Goal: Task Accomplishment & Management: Manage account settings

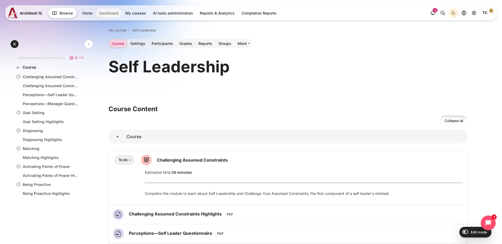
click at [109, 15] on link "Dashboard" at bounding box center [109, 13] width 26 height 9
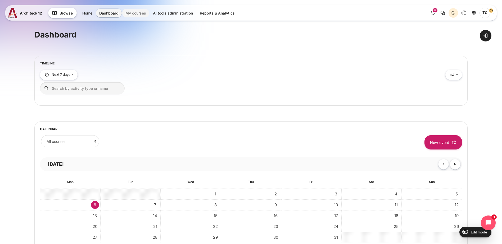
click at [133, 10] on link "My courses" at bounding box center [135, 13] width 27 height 9
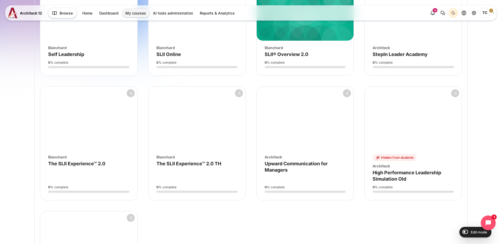
scroll to position [259, 0]
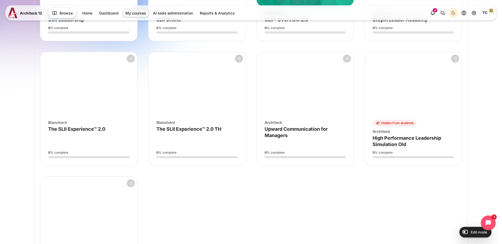
click at [86, 112] on figure "Course overview" at bounding box center [88, 83] width 97 height 63
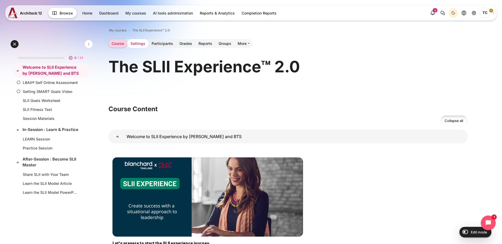
click at [148, 44] on link "Settings" at bounding box center [137, 43] width 21 height 9
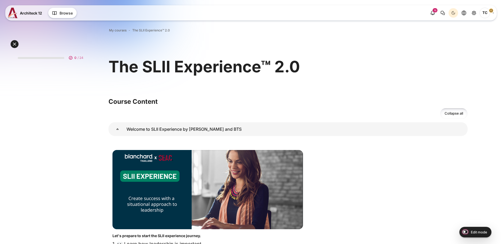
click at [463, 232] on input "Edit mode" at bounding box center [463, 231] width 9 height 5
checkbox input "true"
click at [126, 130] on link "Welcome to SLII Experience by Blanchard and BTS" at bounding box center [117, 129] width 18 height 14
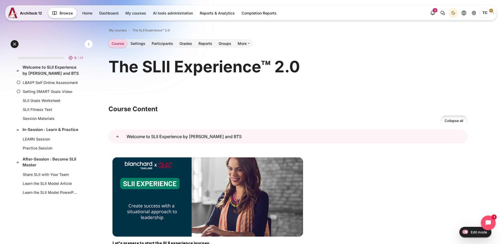
click at [126, 131] on link "Welcome to SLII Experience by Blanchard and BTS" at bounding box center [117, 137] width 18 height 14
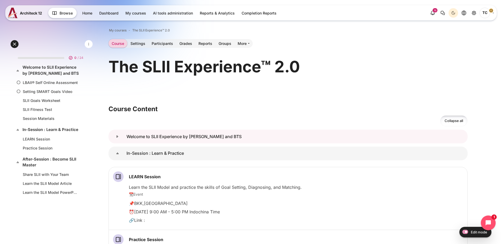
click at [126, 135] on link "Welcome to SLII Experience by Blanchard and BTS" at bounding box center [117, 137] width 18 height 14
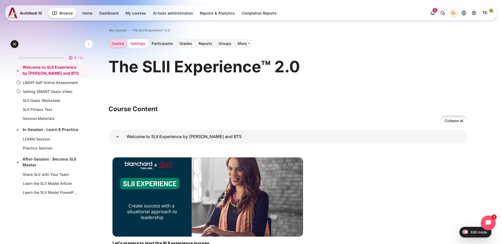
click at [148, 43] on link "Settings" at bounding box center [137, 43] width 21 height 9
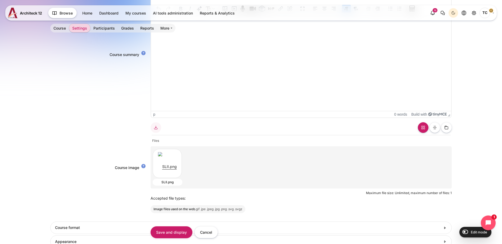
click at [199, 25] on html at bounding box center [301, 20] width 300 height 11
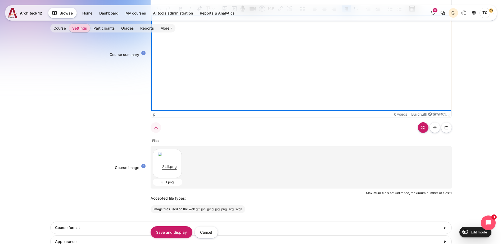
scroll to position [212, 0]
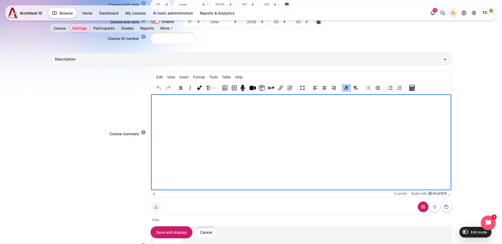
click at [208, 232] on input "Cancel" at bounding box center [205, 233] width 23 height 12
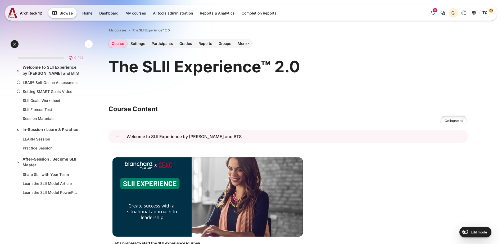
click at [126, 136] on link "Welcome to SLII Experience by Blanchard and BTS" at bounding box center [117, 137] width 18 height 14
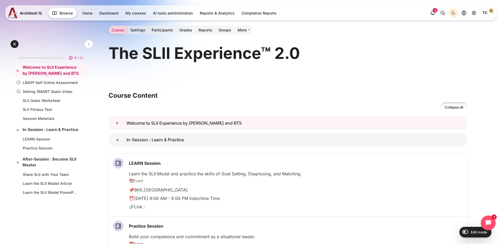
scroll to position [26, 0]
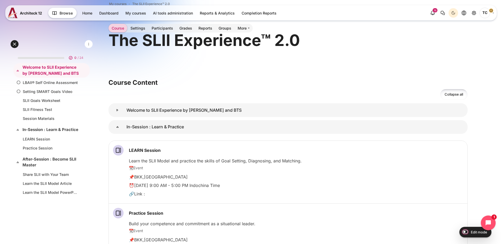
click at [464, 233] on input "Edit mode" at bounding box center [463, 231] width 9 height 5
checkbox input "true"
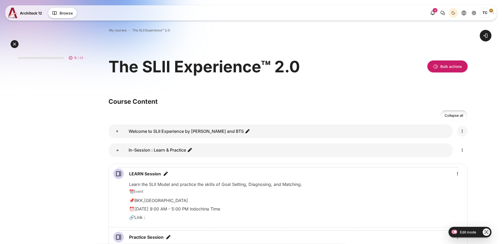
click at [464, 132] on icon "Edit" at bounding box center [462, 131] width 6 height 6
click at [461, 132] on div "Select section Welcome to SLII Experience by [PERSON_NAME] and BTS" at bounding box center [287, 131] width 359 height 17
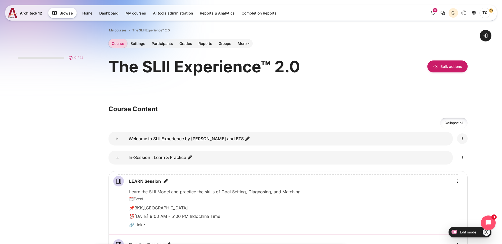
click at [460, 139] on icon "Edit" at bounding box center [462, 139] width 6 height 6
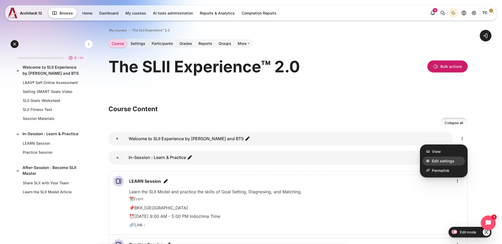
click at [446, 159] on span "Edit settings" at bounding box center [443, 162] width 22 height 6
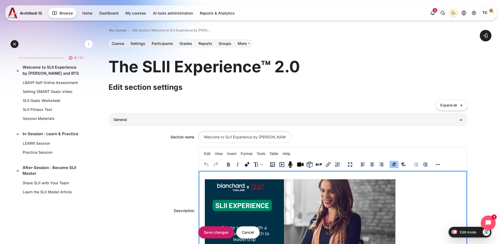
click at [280, 199] on img "Rich text area. Press ALT-0 for help." at bounding box center [300, 219] width 190 height 79
click at [213, 185] on img "Rich text area. Press ALT-0 for help." at bounding box center [300, 219] width 190 height 79
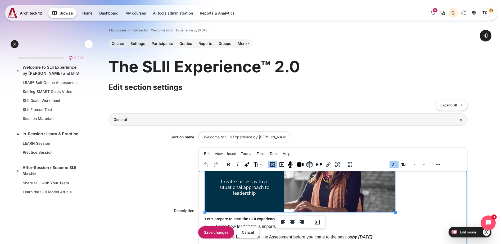
click at [403, 200] on p "Rich text area. Press ALT-0 for help." at bounding box center [333, 172] width 256 height 79
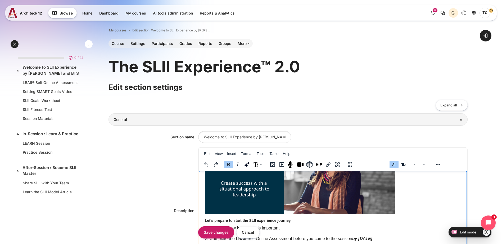
click at [236, 197] on img "Rich text area. Press ALT-0 for help." at bounding box center [300, 174] width 190 height 79
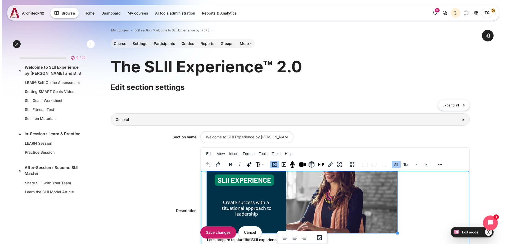
scroll to position [0, 0]
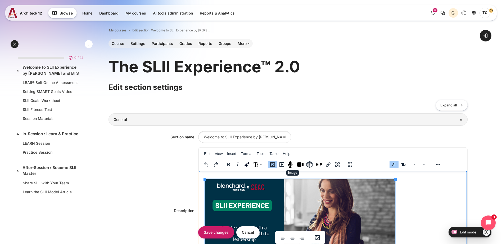
click at [277, 167] on button "Image" at bounding box center [272, 164] width 9 height 7
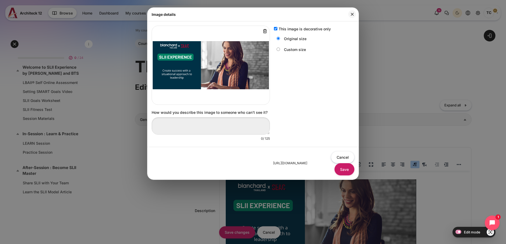
click at [295, 28] on label "This image is decorative only" at bounding box center [304, 29] width 52 height 6
click at [277, 28] on input "This image is decorative only" at bounding box center [275, 28] width 3 height 3
checkbox input "false"
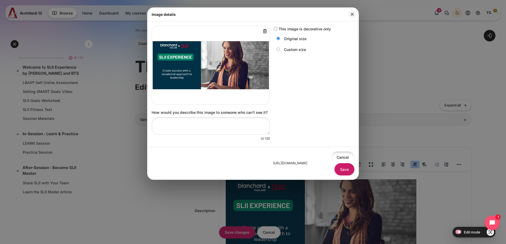
click at [331, 160] on button "Cancel" at bounding box center [342, 158] width 23 height 12
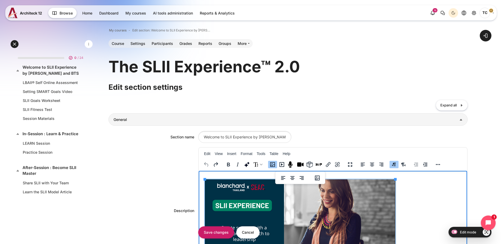
click at [298, 208] on img "Rich text area. Press ALT-0 for help." at bounding box center [300, 219] width 190 height 79
click at [399, 193] on p "Rich text area. Press ALT-0 for help." at bounding box center [333, 219] width 256 height 79
click at [276, 164] on icon "Image" at bounding box center [272, 165] width 6 height 6
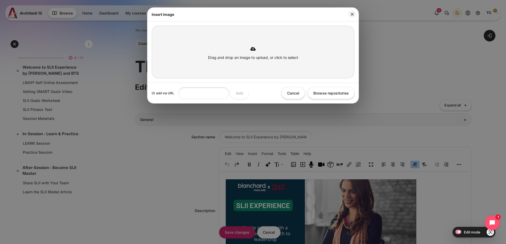
click at [239, 54] on div at bounding box center [252, 47] width 197 height 16
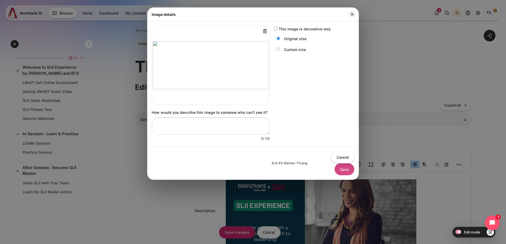
click at [338, 171] on button "Save" at bounding box center [344, 169] width 20 height 12
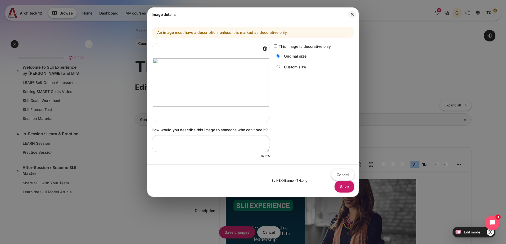
click at [276, 44] on div "This image is decorative only" at bounding box center [312, 46] width 76 height 6
click at [275, 46] on input "This image is decorative only" at bounding box center [275, 45] width 3 height 3
checkbox input "true"
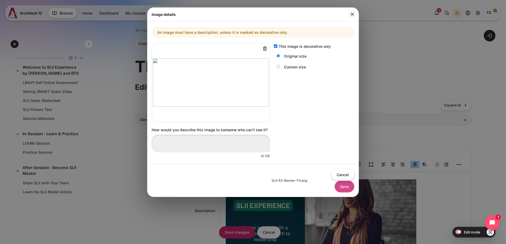
click at [349, 189] on button "Save" at bounding box center [344, 187] width 20 height 12
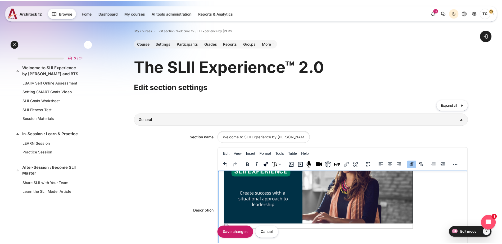
scroll to position [23, 0]
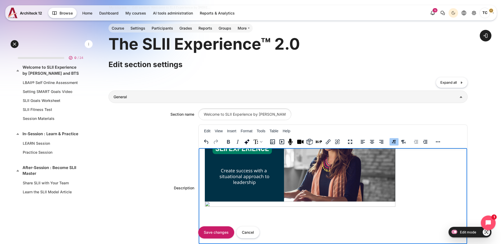
click at [340, 190] on img "Rich text area. Press ALT-0 for help." at bounding box center [300, 161] width 190 height 79
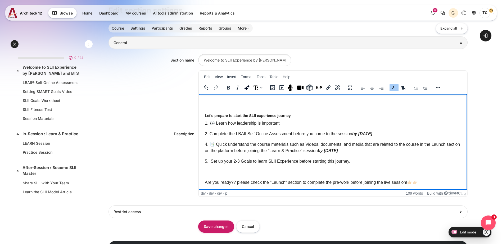
scroll to position [111, 0]
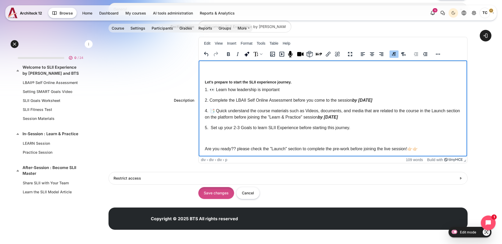
click at [233, 193] on input "Save changes" at bounding box center [216, 193] width 36 height 12
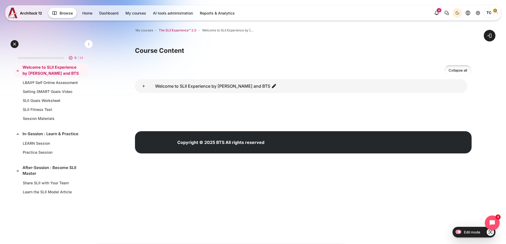
click at [188, 30] on span "The SLII Experience™ 2.0" at bounding box center [178, 30] width 38 height 5
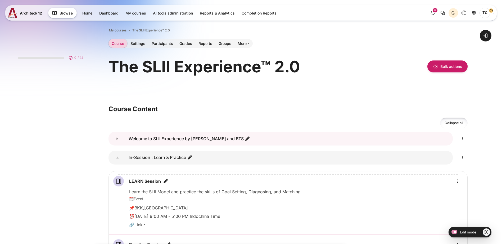
click at [126, 137] on link "Welcome to SLII Experience by Blanchard and BTS" at bounding box center [117, 139] width 18 height 14
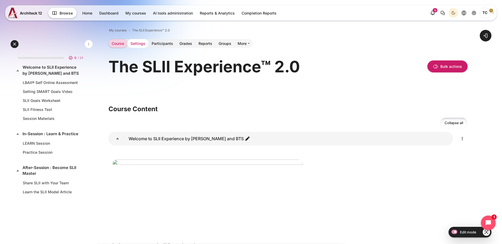
click at [148, 42] on link "Settings" at bounding box center [137, 43] width 21 height 9
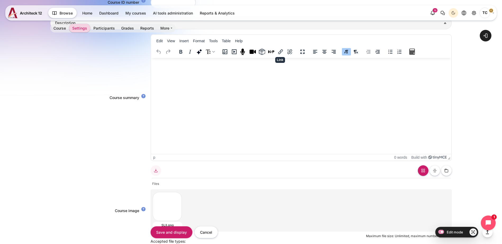
scroll to position [303, 0]
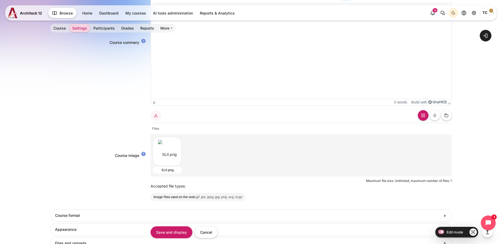
click at [164, 151] on div "Content" at bounding box center [166, 151] width 27 height 29
type input "SLII.png"
type input "Songklod Riraroengjaratsaeng"
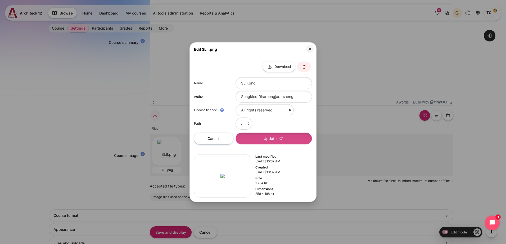
click at [260, 143] on button "Update" at bounding box center [273, 139] width 76 height 12
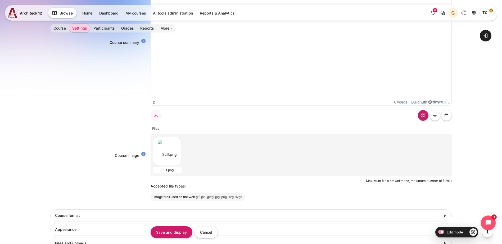
click at [170, 157] on div "Content" at bounding box center [166, 151] width 27 height 29
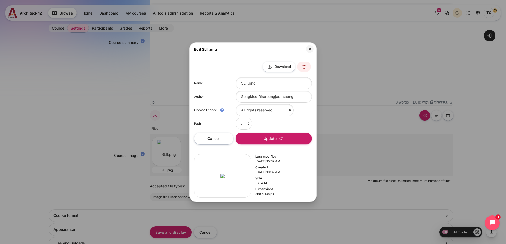
click at [268, 141] on button "Update" at bounding box center [273, 139] width 76 height 12
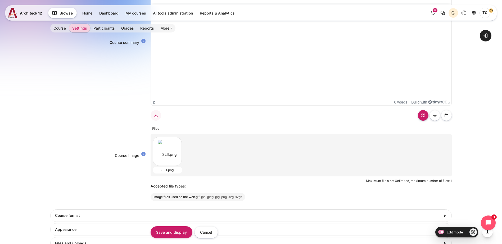
click at [170, 170] on div "SLII.png" at bounding box center [168, 170] width 30 height 7
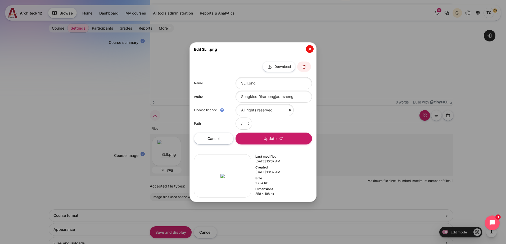
click at [307, 50] on button "Close" at bounding box center [310, 49] width 8 height 8
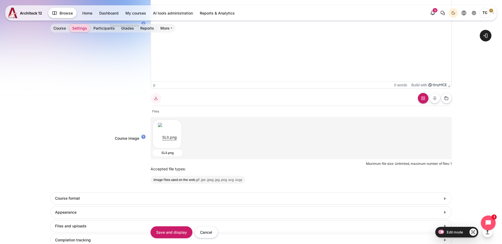
scroll to position [330, 0]
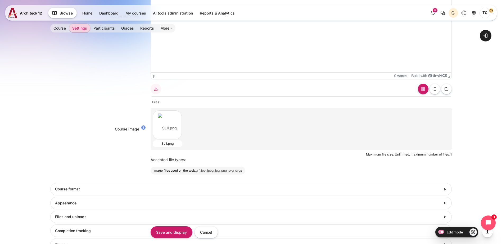
click at [226, 171] on small ".gif .jpe .jpeg .jpg .png .svg .svgz" at bounding box center [218, 171] width 47 height 4
click at [435, 157] on div "Maximum file size: Unlimited, maximum number of files: 1 - drag and drop not su…" at bounding box center [300, 154] width 301 height 5
click at [220, 132] on div "SLII.png" at bounding box center [301, 127] width 298 height 38
click at [181, 134] on div "SLII.png" at bounding box center [301, 127] width 298 height 38
click at [170, 143] on div "SLII.png" at bounding box center [168, 143] width 30 height 7
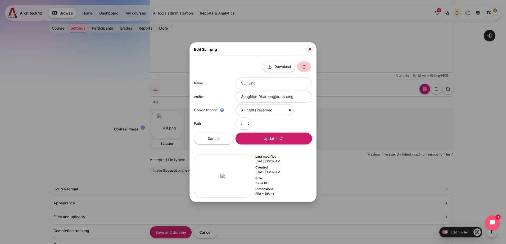
click at [306, 65] on button at bounding box center [304, 67] width 14 height 10
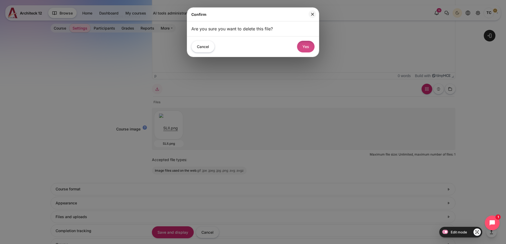
click at [302, 48] on button "Yes" at bounding box center [306, 47] width 18 height 12
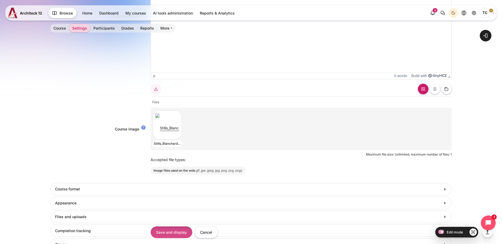
click at [181, 236] on input "Save and display" at bounding box center [171, 233] width 42 height 12
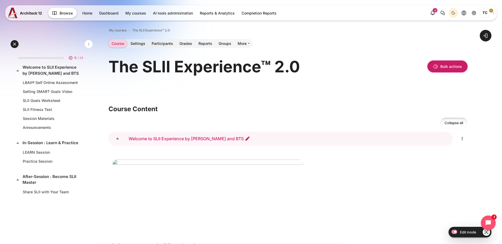
click at [250, 139] on link "Welcome to SLII Experience by Blanchard and BTS" at bounding box center [189, 138] width 121 height 5
click at [463, 139] on icon "Edit" at bounding box center [462, 139] width 6 height 6
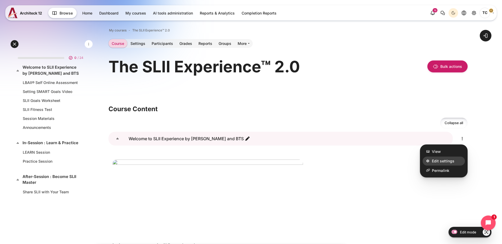
click at [442, 162] on span "Edit settings" at bounding box center [443, 162] width 22 height 6
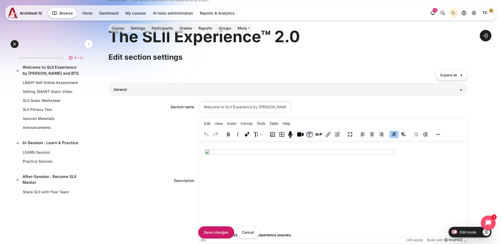
scroll to position [53, 0]
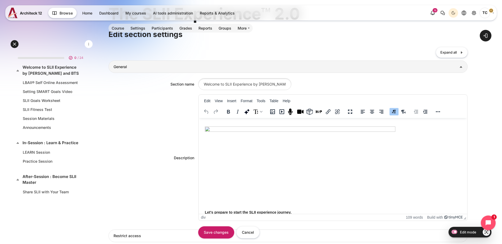
click at [267, 141] on img "Rich text area. Press ALT-0 for help." at bounding box center [300, 166] width 190 height 79
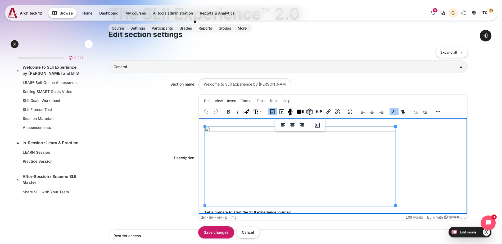
click at [306, 141] on img "Rich text area. Press ALT-0 for help." at bounding box center [300, 166] width 190 height 79
click at [275, 113] on icon "Image" at bounding box center [272, 111] width 5 height 5
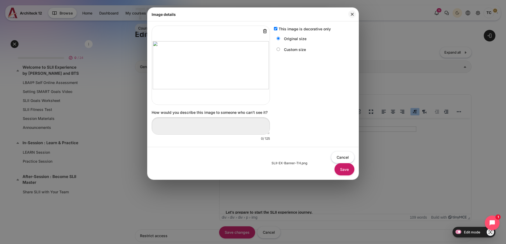
click at [298, 164] on span "SLII-EX-Banner-TH.png" at bounding box center [289, 163] width 36 height 5
click at [343, 161] on button "Cancel" at bounding box center [342, 158] width 23 height 12
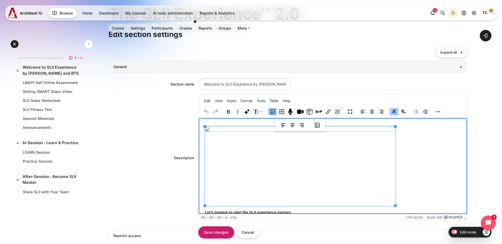
click at [321, 168] on img "Rich text area. Press ALT-0 for help." at bounding box center [300, 166] width 190 height 79
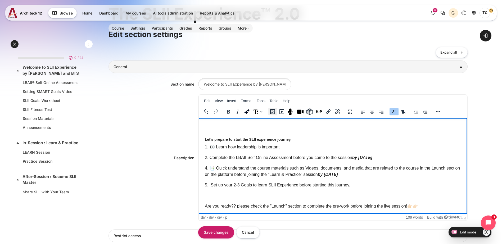
click at [275, 114] on icon "Image" at bounding box center [272, 111] width 5 height 5
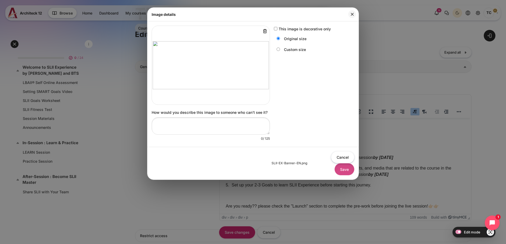
click at [350, 172] on button "Save" at bounding box center [344, 169] width 20 height 12
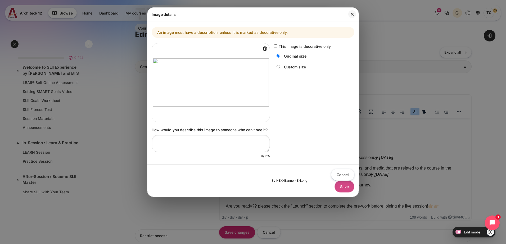
click at [346, 188] on button "Save" at bounding box center [344, 187] width 20 height 12
click at [274, 47] on input "This image is decorative only" at bounding box center [275, 45] width 3 height 3
checkbox input "true"
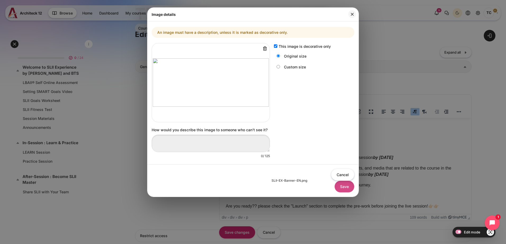
click at [343, 190] on button "Save" at bounding box center [344, 187] width 20 height 12
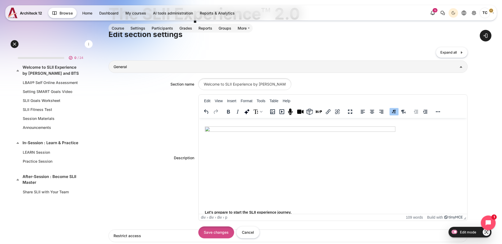
click at [229, 234] on input "Save changes" at bounding box center [216, 233] width 36 height 12
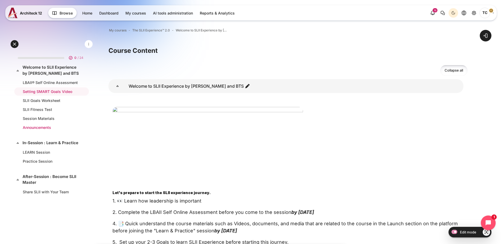
click at [30, 127] on link "Announcements" at bounding box center [51, 128] width 56 height 6
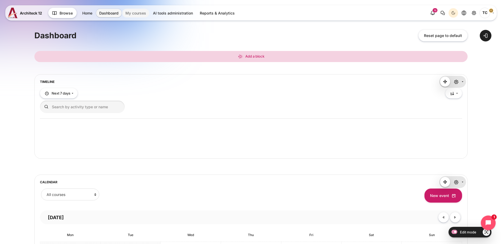
click at [138, 12] on link "My courses" at bounding box center [135, 13] width 27 height 9
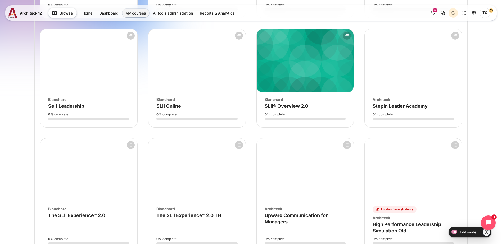
scroll to position [185, 0]
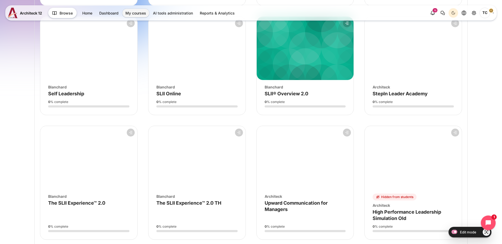
click at [181, 164] on figure "Course overview" at bounding box center [196, 157] width 97 height 63
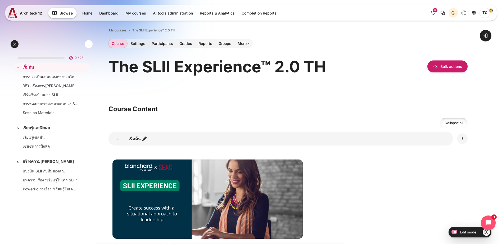
click at [463, 139] on icon "Edit" at bounding box center [462, 139] width 6 height 6
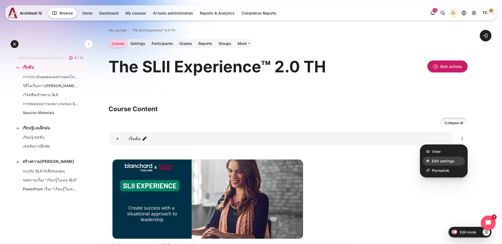
click at [446, 162] on span "Edit settings" at bounding box center [443, 162] width 22 height 6
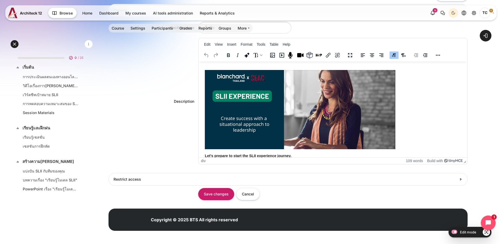
scroll to position [111, 0]
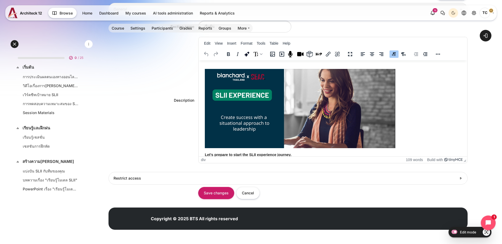
click at [259, 121] on img "Rich text area. Press ALT-0 for help." at bounding box center [300, 108] width 190 height 79
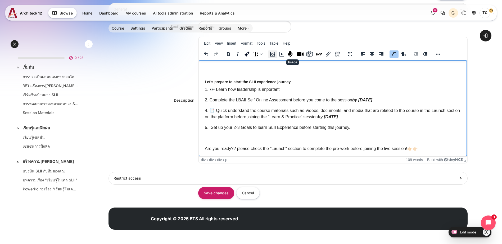
click at [277, 55] on button "Image" at bounding box center [272, 54] width 9 height 7
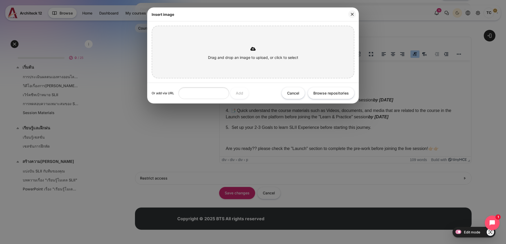
click at [241, 51] on div at bounding box center [252, 47] width 197 height 16
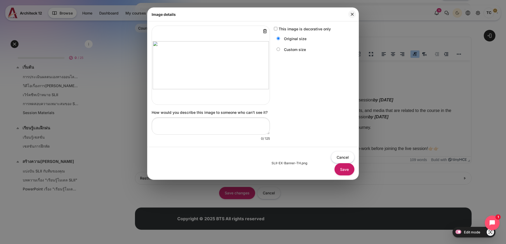
click at [275, 26] on div "This image is decorative only" at bounding box center [312, 29] width 76 height 6
click at [274, 30] on input "This image is decorative only" at bounding box center [275, 28] width 3 height 3
checkbox input "true"
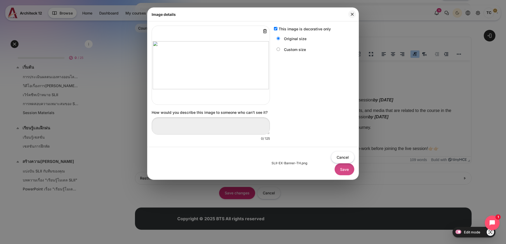
click at [352, 168] on button "Save" at bounding box center [344, 169] width 20 height 12
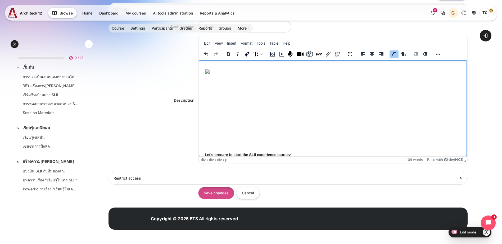
click at [234, 192] on input "Save changes" at bounding box center [216, 193] width 36 height 12
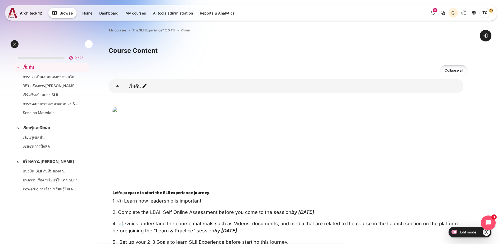
click at [376, 159] on p "Content" at bounding box center [287, 146] width 351 height 79
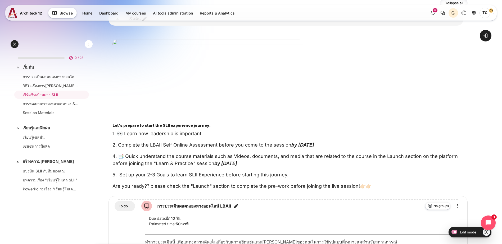
scroll to position [106, 0]
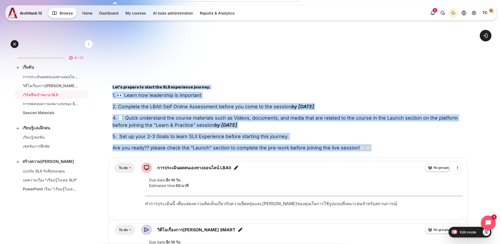
drag, startPoint x: 349, startPoint y: 138, endPoint x: 136, endPoint y: 86, distance: 218.7
click at [136, 86] on div "Let's prepare to start the SLII experience journey . 1. 👀 Learn how leadership …" at bounding box center [287, 76] width 359 height 150
copy div "Let's prepare to start the SLII experience journey . 1. 👀 Learn how leadership …"
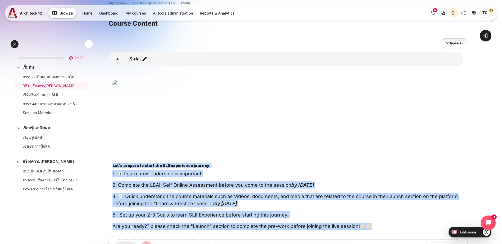
scroll to position [26, 0]
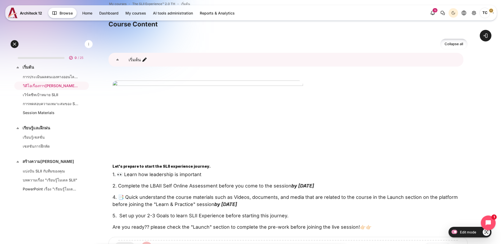
click at [311, 60] on div "Content" at bounding box center [285, 60] width 355 height 14
click at [464, 62] on div "Select section เริ่มต้น" at bounding box center [287, 60] width 359 height 17
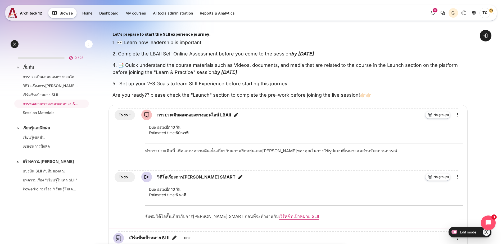
scroll to position [0, 0]
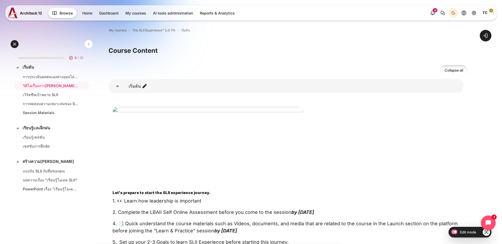
click at [454, 232] on input "Edit mode" at bounding box center [452, 231] width 9 height 5
checkbox input "false"
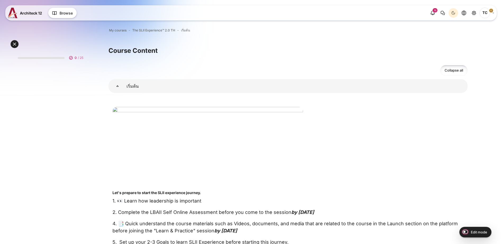
click at [463, 232] on input "Edit mode" at bounding box center [463, 231] width 9 height 5
checkbox input "true"
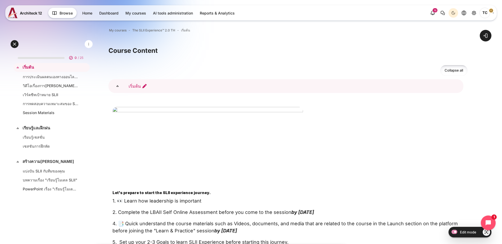
click at [147, 85] on icon "Edit section name" at bounding box center [144, 86] width 5 height 5
click at [270, 88] on div "Content" at bounding box center [285, 86] width 355 height 14
click at [463, 90] on div "Select section เริ่มต้น" at bounding box center [287, 86] width 359 height 17
click at [456, 89] on div "Content" at bounding box center [285, 86] width 355 height 14
drag, startPoint x: 456, startPoint y: 89, endPoint x: 405, endPoint y: 88, distance: 51.9
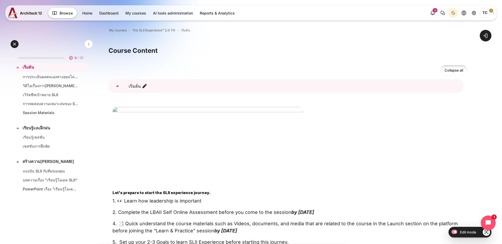
click at [405, 88] on div "Content" at bounding box center [285, 86] width 355 height 14
click at [120, 86] on icon "เริ่มต้น" at bounding box center [117, 86] width 5 height 5
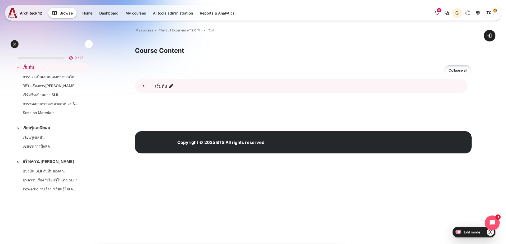
click at [144, 86] on icon "เริ่มต้น" at bounding box center [143, 86] width 1 height 2
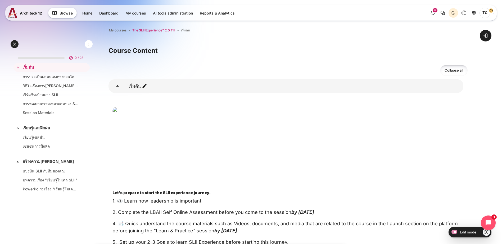
click at [175, 31] on span "The SLII Experience™ 2.0 TH" at bounding box center [153, 30] width 43 height 5
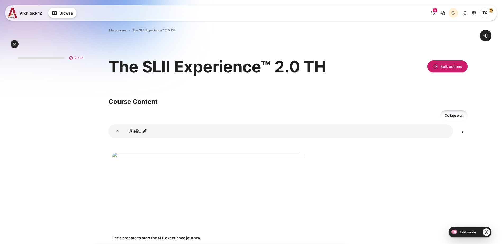
click at [459, 131] on div "Select section เริ่มต้น" at bounding box center [287, 131] width 359 height 17
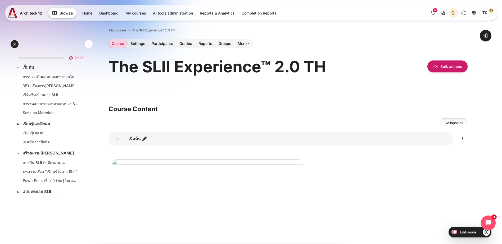
click at [465, 145] on div "Select section เริ่มต้น" at bounding box center [287, 139] width 359 height 17
click at [463, 140] on icon "Edit" at bounding box center [462, 139] width 6 height 6
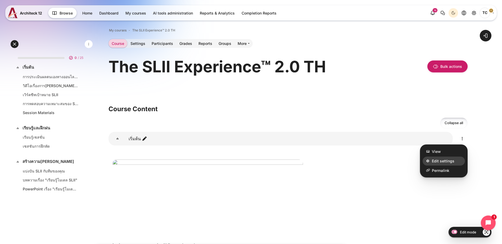
click at [440, 161] on span "Edit settings" at bounding box center [443, 162] width 22 height 6
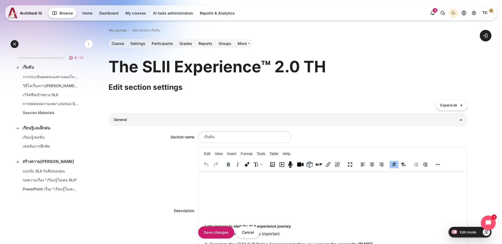
scroll to position [73, 0]
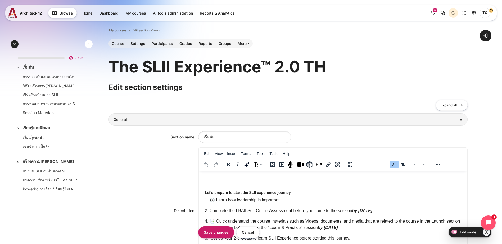
click at [204, 194] on div "Let's prepare to start the SLII experience journey . 1. 👀 Learn how leadership …" at bounding box center [333, 185] width 264 height 156
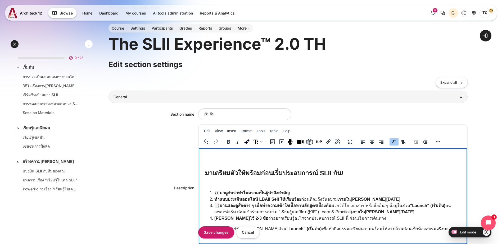
scroll to position [80, 0]
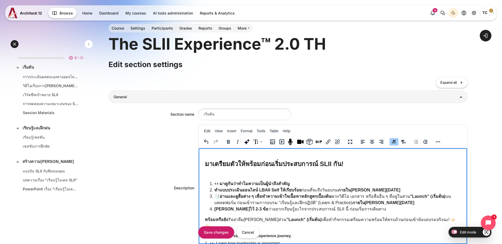
click at [229, 173] on p "Rich text area. Press ALT-0 for help." at bounding box center [333, 173] width 256 height 6
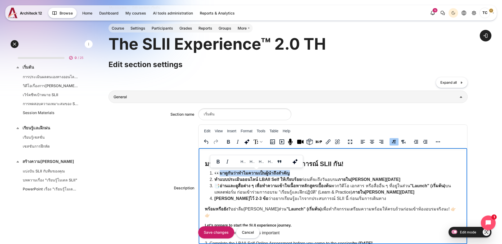
drag, startPoint x: 296, startPoint y: 174, endPoint x: 219, endPoint y: 175, distance: 77.2
click at [219, 175] on p "👀 มาดูกันว่าทำไมความเป็นผู้นำถึงสำคัญ" at bounding box center [337, 173] width 246 height 6
click at [235, 188] on p "📑 อ่านและดูสื่อต่าง ๆ เพื่อทำความเข้าใจเนื้อหาหลักสูตรเบื้องต้น พวกวิดีโอ เอกสา…" at bounding box center [337, 189] width 246 height 13
drag, startPoint x: 234, startPoint y: 173, endPoint x: 225, endPoint y: 173, distance: 9.0
click at [225, 173] on p "👀 มาดูกันว่าทำไมความเป็นผู้นำถึงสำคัญ" at bounding box center [337, 173] width 246 height 6
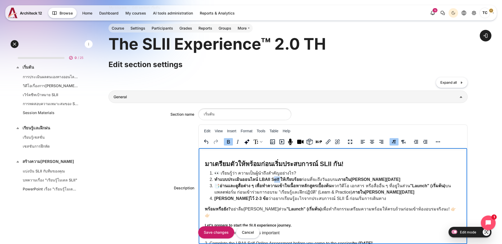
drag, startPoint x: 273, startPoint y: 179, endPoint x: 280, endPoint y: 179, distance: 6.3
click at [280, 179] on strong "ทำแบบประเมินออนไลน์ LBAII Self ให้เรียบร้อย" at bounding box center [257, 179] width 87 height 4
click at [292, 178] on strong "ทำแบบประเมินออนไลน์ LBAII ให้เรียบร้อย" at bounding box center [253, 179] width 78 height 4
drag, startPoint x: 382, startPoint y: 175, endPoint x: 351, endPoint y: 176, distance: 31.0
click at [351, 176] on p "👀 เรียนรู้ว่า ความเป็นผู้นำถึงสำคัญอย่างไร?" at bounding box center [337, 173] width 246 height 6
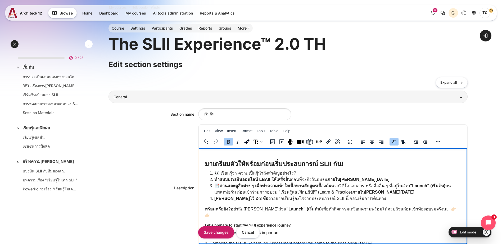
click at [351, 177] on strong "ภายในวันที่ 9 มิถุนายน 2568" at bounding box center [358, 179] width 62 height 4
click at [246, 187] on strong "อ่านและดูสื่อต่าง ๆ เพื่อทำความเข้าใจเนื้อหาหลักสูตรเบื้องต้น" at bounding box center [276, 186] width 112 height 4
click at [305, 188] on strong "อ่านและดูสื่อต่าง ๆ เพื่อทำความเข้าใจเนื้อหาหลักสูตรเบื้องต้น" at bounding box center [276, 186] width 112 height 4
click at [328, 186] on strong "อ่านและดูสื่อต่าง ๆ เพื่อทำความเข้าใจเนื้อหาหลักสูตรเบื้องต้น" at bounding box center [276, 186] width 112 height 4
click at [342, 184] on p "📑 อ่านและดูสื่อต่าง ๆ เพื่อทำความเข้าใจเนื้อหาหลักสูตรเบื้องต้น พวกวิดีโอ เอกสา…" at bounding box center [337, 189] width 246 height 13
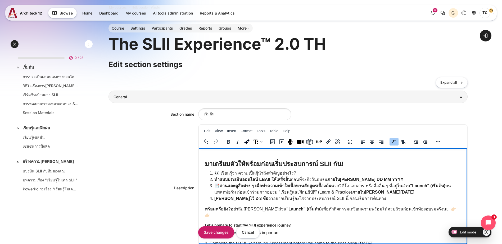
click at [338, 186] on p "📑 อ่านและดูสื่อต่าง ๆ เพื่อทำความเข้าใจเนื้อหาหลักสูตรเบื้องต้น พวกวิดีโอ เอกสา…" at bounding box center [337, 189] width 246 height 13
click at [336, 187] on p "📑 อ่านและดูสื่อต่าง ๆ เพื่อทำความเข้าใจเนื้อหาหลักสูตรเบื้องต้น พวกวิดีโอ เอกสา…" at bounding box center [337, 189] width 246 height 13
click at [423, 192] on p "📑 อ่านและดูสื่อต่าง ๆ เพื่อทำความเข้าใจเนื้อหาหลักสูตรเบื้องต้น ผ่านทางวิดีโอ เ…" at bounding box center [337, 189] width 246 height 13
drag, startPoint x: 381, startPoint y: 179, endPoint x: 349, endPoint y: 178, distance: 31.7
click at [349, 178] on p "ทำแบบประเมินออนไลน์ LBAII ให้เสร็จสิ้น ก่อนที่จะถึงวันอบรม ภายในวันที่ DD MM YY…" at bounding box center [337, 180] width 246 height 6
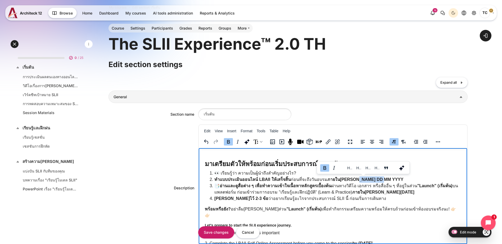
copy strong "DD MM YYYY"
drag, startPoint x: 428, startPoint y: 192, endPoint x: 389, endPoint y: 191, distance: 38.9
click at [389, 191] on p "📑 อ่านและดูสื่อต่าง ๆ เพื่อทำความเข้าใจเนื้อหาหลักสูตรเบื้องต้น ผ่านทางวิดีโอ เ…" at bounding box center [337, 189] width 246 height 13
drag, startPoint x: 366, startPoint y: 199, endPoint x: 350, endPoint y: 198, distance: 16.2
click at [350, 198] on p "ตั้งเป้าหมายไว้ 2-3 ข้อ ว่าอยากเรียนรู้อะไรจากประสบการณ์ SLII นี้ ก่อนเริ่มการเ…" at bounding box center [337, 199] width 246 height 6
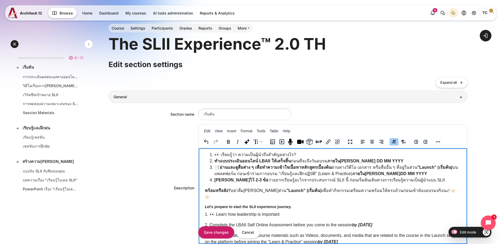
scroll to position [107, 0]
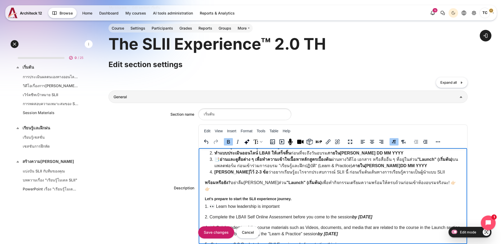
click at [203, 182] on div "มาเตรียมตัวให้พร้อมก่อนเริ่มประสบการณ์ SLII กัน! 👀 เรียนรู้ว่า ความเป็นผู้นำถึง…" at bounding box center [333, 159] width 264 height 219
click at [382, 184] on p "ตอนนี้คุณพร้อมแล้วหรือยัง? อย่าลืมเข้าไปดูส่วน "Launch" (เริ่มต้น) เพื่อทำกิจกร…" at bounding box center [333, 186] width 256 height 13
click at [391, 183] on p "ตอนนี้คุณพร้อมแล้วหรือยัง? อย่าลืมเข้าไปดูส่วน "Launch" (เริ่มต้น) เพื่อทำกิจกร…" at bounding box center [333, 186] width 256 height 13
click at [407, 183] on p "ตอนนี้คุณพร้อมแล้วหรือยัง? อย่าลืมเข้าไปดูส่วน "Launch" (เริ่มต้น) เพื่อทำกิจกร…" at bounding box center [333, 186] width 256 height 13
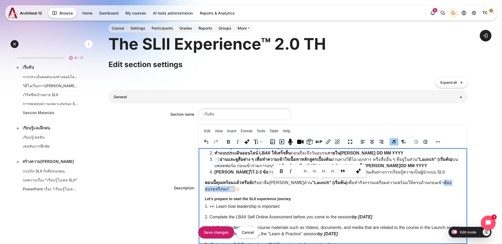
drag, startPoint x: 418, startPoint y: 182, endPoint x: 219, endPoint y: 191, distance: 198.8
click at [219, 191] on p "ตอนนี้คุณพร้อมแล้วหรือยัง? อย่าลืมเข้าไปดูส่วน "Launch" (เริ่มต้น) เพื่อทำกิจกร…" at bounding box center [333, 186] width 256 height 13
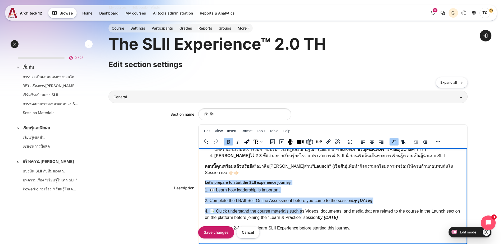
scroll to position [136, 0]
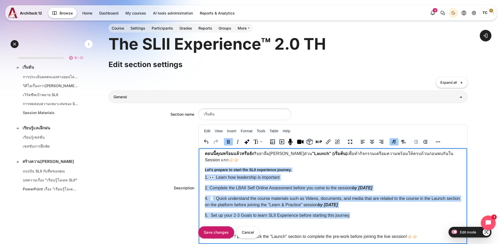
drag, startPoint x: 203, startPoint y: 200, endPoint x: 351, endPoint y: 211, distance: 148.2
click at [351, 211] on div "มาเตรียมตัวให้พร้อมก่อนเริ่มประสบการณ์ SLII กัน! 👀 เรียนรู้ว่า ความเป็นผู้นำถึง…" at bounding box center [333, 130] width 264 height 219
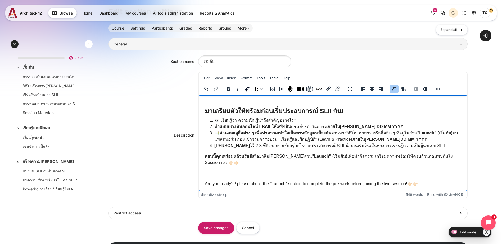
scroll to position [70, 0]
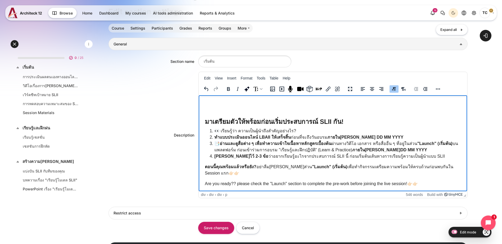
click at [289, 184] on p "Are you ready?? please check the "Launch" section to complete the pre-work befo…" at bounding box center [333, 184] width 256 height 6
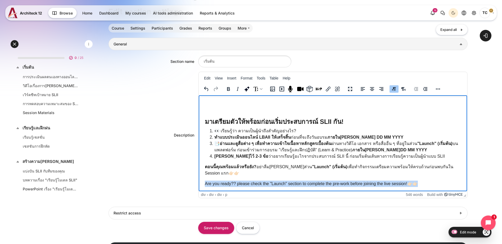
click at [289, 184] on p "Are you ready?? please check the "Launch" section to complete the pre-work befo…" at bounding box center [333, 184] width 256 height 6
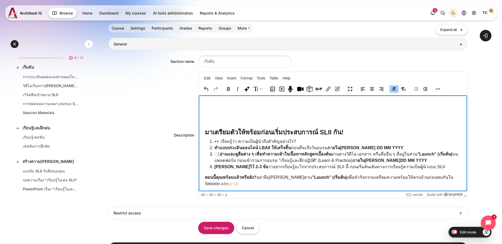
scroll to position [59, 0]
click at [234, 229] on input "Save changes" at bounding box center [216, 228] width 36 height 12
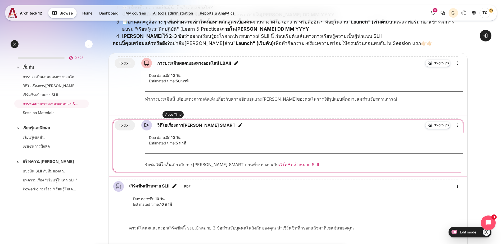
scroll to position [238, 0]
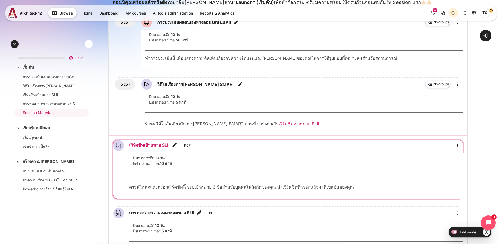
click at [170, 147] on link "เวิร์คชีทเป้าหมาย SLII File" at bounding box center [149, 145] width 40 height 6
click at [170, 146] on link "เวิร์คชีทเป้าหมาย SLII File" at bounding box center [149, 145] width 40 height 6
click at [177, 146] on icon "Edit title" at bounding box center [174, 145] width 5 height 5
click at [455, 147] on icon "Edit" at bounding box center [457, 146] width 6 height 6
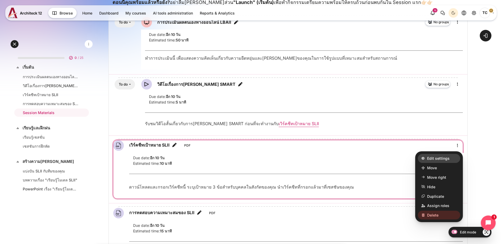
click at [431, 157] on span "Edit settings" at bounding box center [438, 159] width 22 height 6
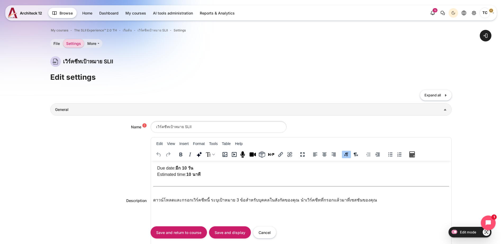
click at [260, 193] on div "Rich text area. Press ALT-0 for help." at bounding box center [301, 192] width 304 height 6
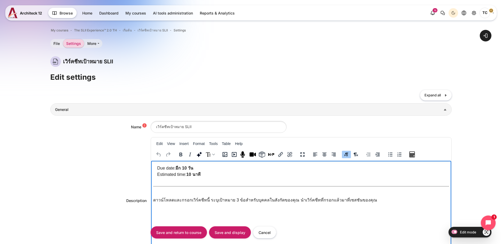
click at [376, 195] on div "ดาวน์โหลดและกรอกเวิร์คชีทนี้ ระบุเป้าหมาย 3 ข้อสำหรับบุคคลในสังกัดของคุณ นำเวิร…" at bounding box center [301, 201] width 304 height 13
click at [320, 208] on p "ดาวน์โหลดและกรอกเวิร์คชีทนี้ ระบุเป้าหมาย 3 ข้อสำหรับบุคคลในสังกัดของคุณ นำเวิร…" at bounding box center [301, 203] width 296 height 13
click at [288, 206] on p "ดาวน์โหลดและกรอกเวิร์คชีทนี้ ระบุเป้าหมาย 3 ข้อสำหรับบุคคลในสังกัดของคุณ นำเวิร…" at bounding box center [301, 203] width 296 height 13
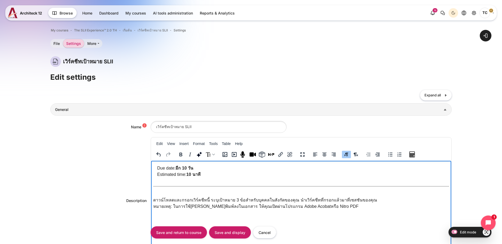
click at [293, 204] on p "ดาวน์โหลดและกรอกเวิร์คชีทนี้ ระบุเป้าหมาย 3 ข้อสำหรับบุคคลในสังกัดของคุณ นำเวิร…" at bounding box center [301, 203] width 296 height 13
click at [346, 207] on p "ดาวน์โหลดและกรอกเวิร์คชีทนี้ ระบุเป้าหมาย 3 ข้อสำหรับบุคคลในสังกัดของคุณ นำเวิร…" at bounding box center [301, 203] width 296 height 13
click at [276, 207] on p "ดาวน์โหลดและกรอกเวิร์คชีทนี้ ระบุเป้าหมาย 3 ข้อสำหรับบุคคลในสังกัดของคุณ นำเวิร…" at bounding box center [301, 206] width 296 height 19
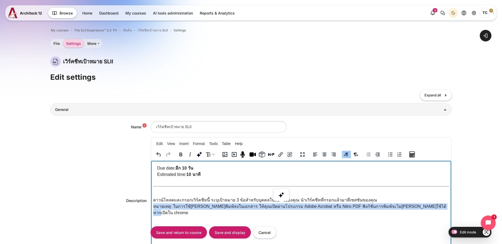
click at [276, 207] on p "ดาวน์โหลดและกรอกเวิร์คชีทนี้ ระบุเป้าหมาย 3 ข้อสำหรับบุคคลในสังกัดของคุณ นำเวิร…" at bounding box center [301, 206] width 296 height 19
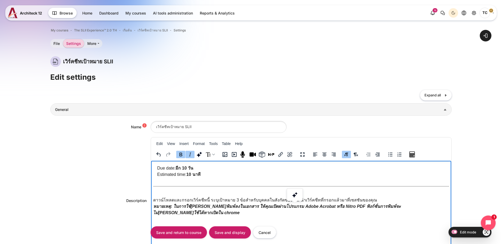
click at [169, 205] on strong "หมายเหตุ: ในการใช้งานการพิมพ์ลงในเอกสาร ให้คุณเปิดผ่านโปรแกรม Adobe Acrobat หรื…" at bounding box center [277, 209] width 248 height 11
click at [174, 213] on p "ดาวน์โหลดและกรอกเวิร์คชีทนี้ ระบุเป้าหมาย 3 ข้อสำหรับบุคคลในสังกัดของคุณ นำเวิร…" at bounding box center [301, 206] width 296 height 19
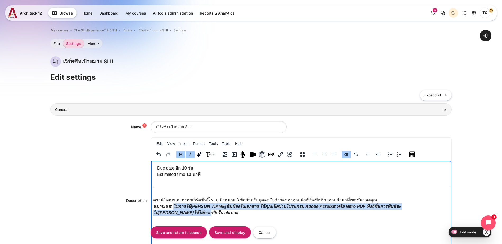
drag, startPoint x: 178, startPoint y: 211, endPoint x: 174, endPoint y: 207, distance: 5.8
click at [174, 207] on p "ดาวน์โหลดและกรอกเวิร์คชีทนี้ ระบุเป้าหมาย 3 ข้อสำหรับบุคคลในสังกัดของคุณ นำเวิร…" at bounding box center [301, 206] width 296 height 19
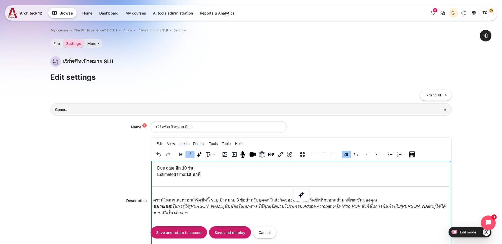
click at [177, 204] on p "ดาวน์โหลดและกรอกเวิร์คชีทนี้ ระบุเป้าหมาย 3 ข้อสำหรับบุคคลในสังกัดของคุณ นำเวิร…" at bounding box center [301, 206] width 296 height 19
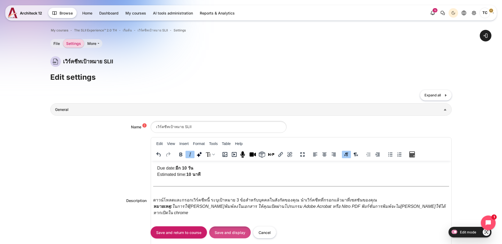
click at [230, 234] on input "Save and display" at bounding box center [230, 233] width 42 height 12
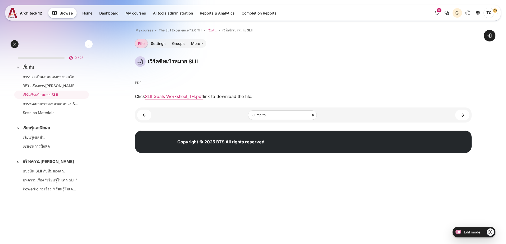
click at [209, 30] on span "เริ่มต้น" at bounding box center [211, 30] width 9 height 5
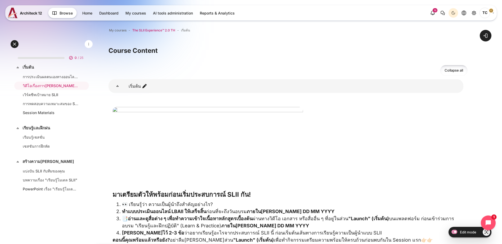
click at [175, 31] on span "The SLII Experience™ 2.0 TH" at bounding box center [153, 30] width 43 height 5
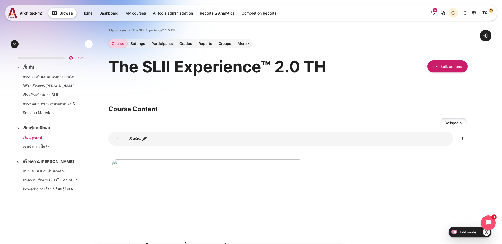
click at [35, 134] on li "เรียนรู้เซสชั่น" at bounding box center [51, 137] width 75 height 8
click at [45, 100] on li "การทดสอบความเหมาะสมของ SLII" at bounding box center [51, 104] width 75 height 8
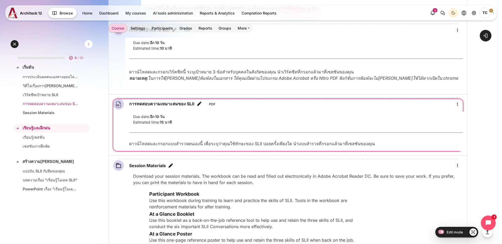
scroll to position [397, 0]
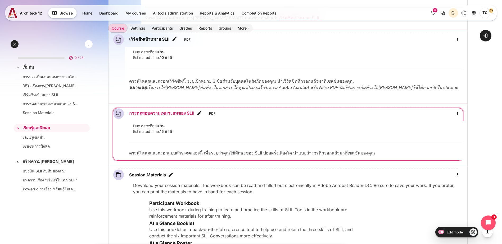
click at [194, 116] on link "การทดสอบความเหมาะสมของ SLII File" at bounding box center [161, 113] width 65 height 6
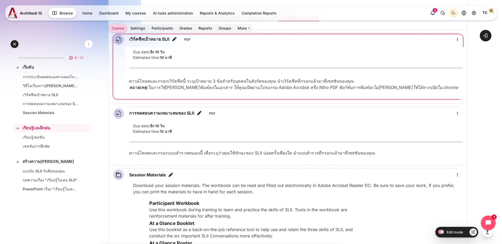
click at [258, 88] on em "หมายเหตุ: ในการใช้งานการพิมพ์ลงในเอกสาร ให้คุณเปิดผ่านโปรแกรม Adobe Acrobat หรื…" at bounding box center [293, 87] width 329 height 5
click at [246, 88] on em "หมายเหตุ: ในการใช้งานการพิมพ์ลงในเอกสาร ให้คุณเปิดผ่านโปรแกรม Adobe Acrobat หรื…" at bounding box center [293, 87] width 329 height 5
click at [455, 40] on icon "Edit" at bounding box center [457, 39] width 6 height 6
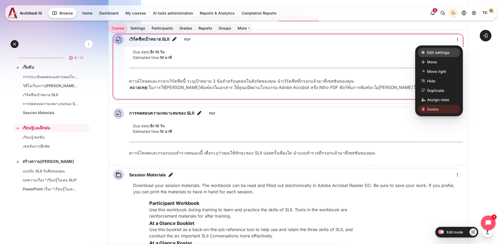
click at [434, 51] on span "Edit settings" at bounding box center [438, 53] width 22 height 6
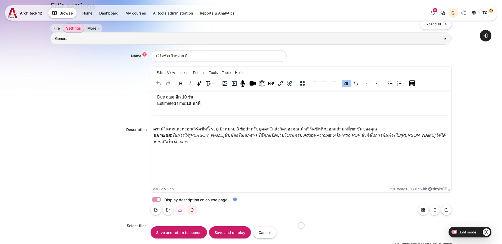
scroll to position [106, 0]
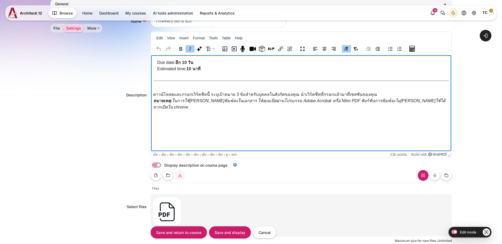
click at [211, 100] on em "หมายเหตุ: ในการใช้[PERSON_NAME]พิมพ์ลงในเอกสาร ให้คุณเปิดผ่านโปรแกรม Adobe Acro…" at bounding box center [299, 104] width 292 height 11
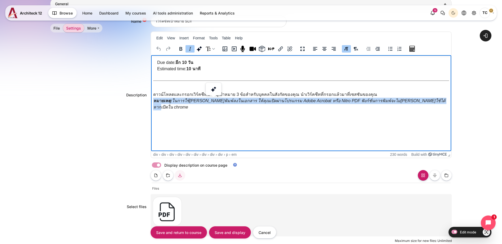
click at [211, 100] on em "หมายเหตุ: ในการใช้[PERSON_NAME]พิมพ์ลงในเอกสาร ให้คุณเปิดผ่านโปรแกรม Adobe Acro…" at bounding box center [299, 104] width 292 height 11
copy em "หมายเหตุ: ในการใช้[PERSON_NAME]พิมพ์ลงในเอกสาร ให้คุณเปิดผ่านโปรแกรม Adobe Acro…"
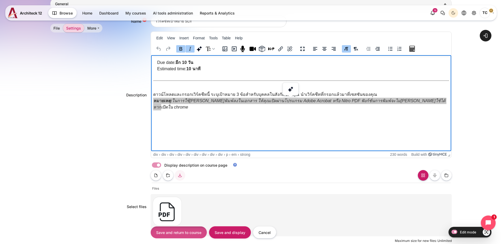
click at [180, 236] on input "Save and return to course" at bounding box center [178, 233] width 56 height 12
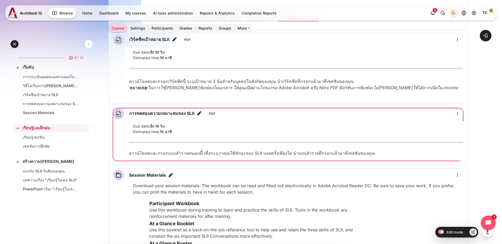
scroll to position [397, 0]
click at [457, 114] on icon "Edit" at bounding box center [457, 114] width 6 height 6
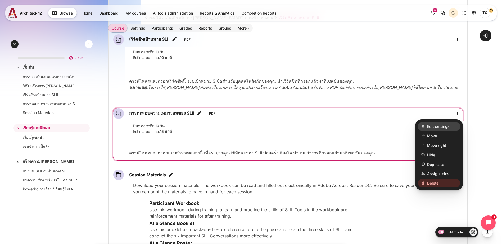
click at [440, 126] on span "Edit settings" at bounding box center [438, 127] width 22 height 6
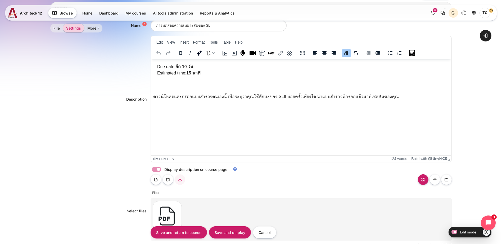
scroll to position [79, 0]
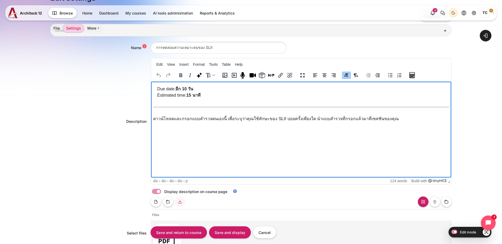
click at [179, 129] on html "Due date: อีก 10 วัน Estimated time: 15 นาที ดาวน์โหลดและกรอกแบบสำรวจตนเองนี้ เ…" at bounding box center [301, 105] width 300 height 47
click at [405, 116] on p "ดาวน์โหลดและกรอกแบบสำรวจตนเองนี้ เพื่อระบุว่าคุณใช้ทักษะของ SLII บ่อยครั้งเพียง…" at bounding box center [301, 119] width 296 height 6
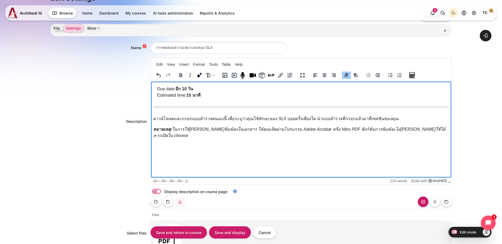
click at [153, 131] on strong "หมายเหตุ:" at bounding box center [162, 129] width 19 height 4
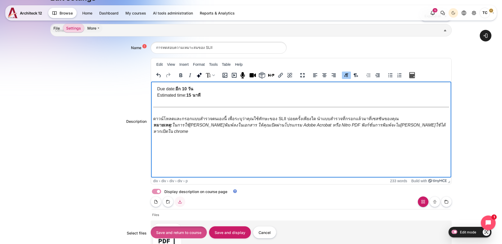
click at [200, 234] on input "Save and return to course" at bounding box center [178, 233] width 56 height 12
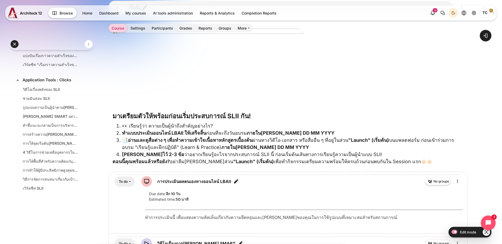
scroll to position [79, 0]
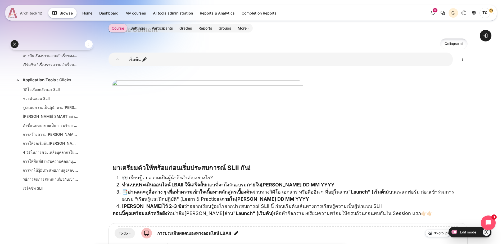
click at [20, 9] on link "Architeck 12" at bounding box center [26, 13] width 36 height 11
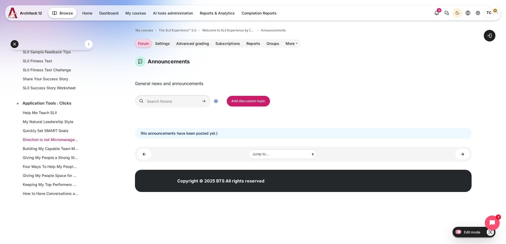
scroll to position [500, 0]
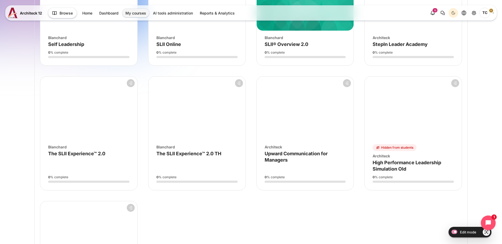
scroll to position [238, 0]
